Goal: Task Accomplishment & Management: Use online tool/utility

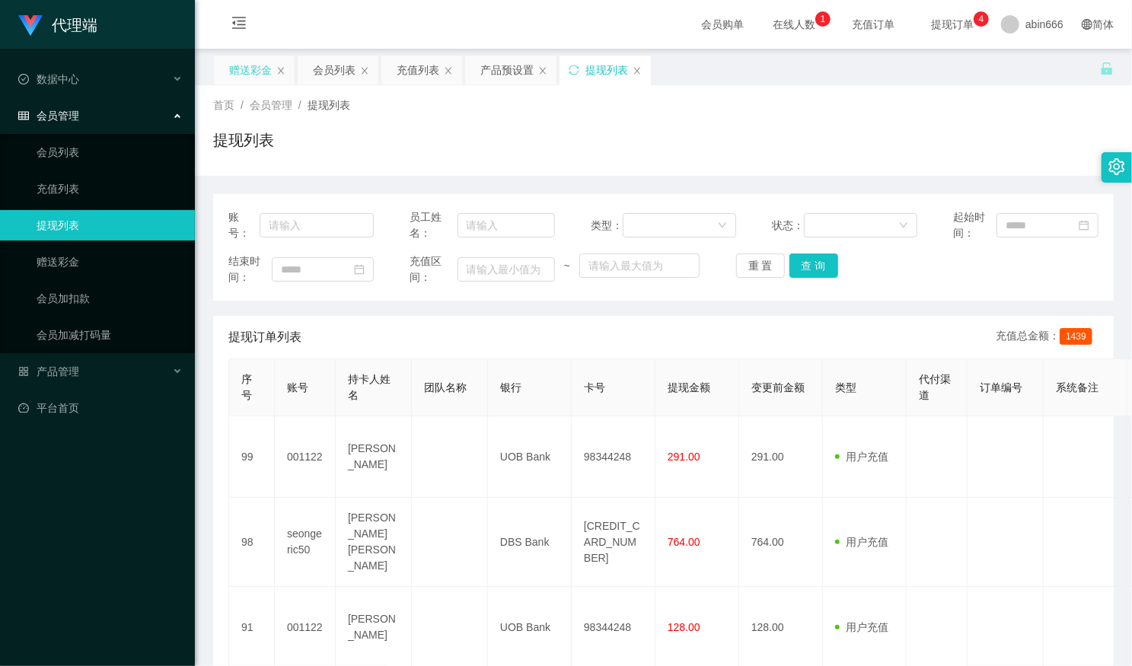
drag, startPoint x: 0, startPoint y: 0, endPoint x: 244, endPoint y: 70, distance: 253.5
click at [244, 70] on div "赠送彩金" at bounding box center [250, 70] width 43 height 29
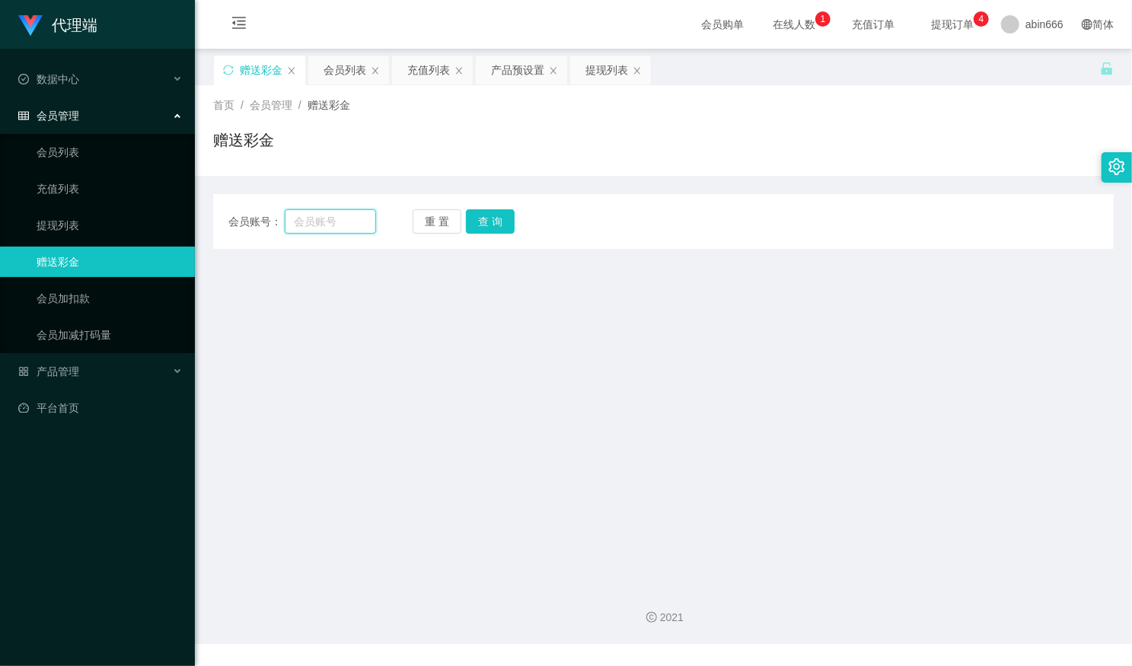
click at [311, 219] on input "text" at bounding box center [330, 221] width 91 height 24
paste input "seongeric50"
type input "seongeric50"
click at [492, 221] on button "查 询" at bounding box center [490, 221] width 49 height 24
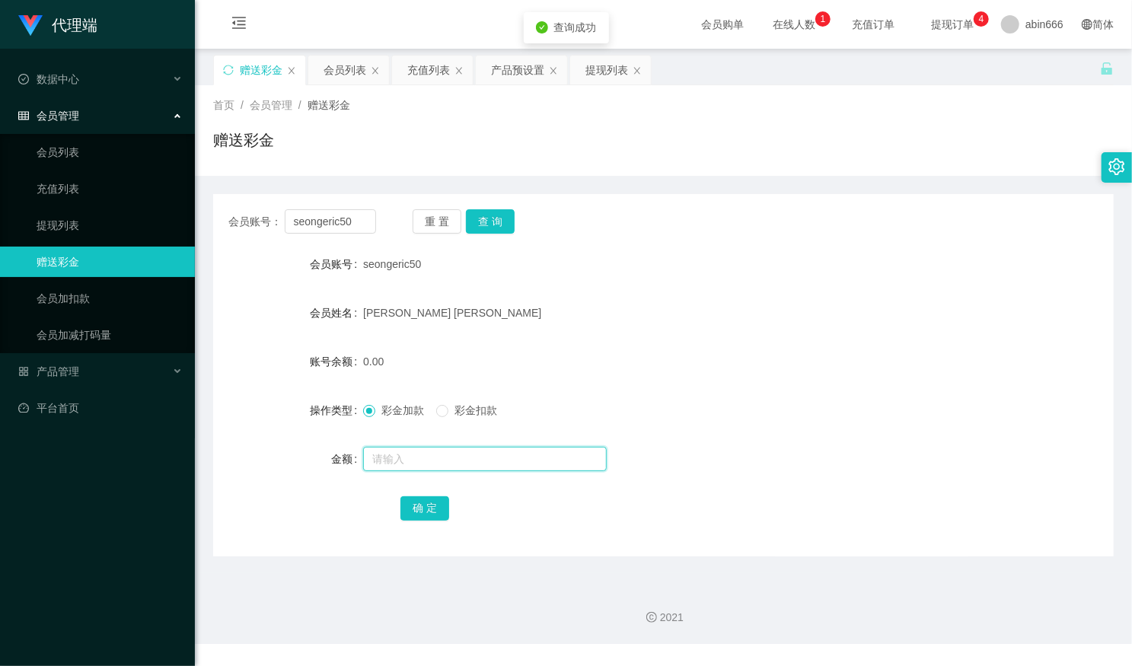
click at [393, 455] on input "text" at bounding box center [485, 459] width 244 height 24
type input "888"
click at [427, 506] on button "确 定" at bounding box center [425, 508] width 49 height 24
